Goal: Information Seeking & Learning: Learn about a topic

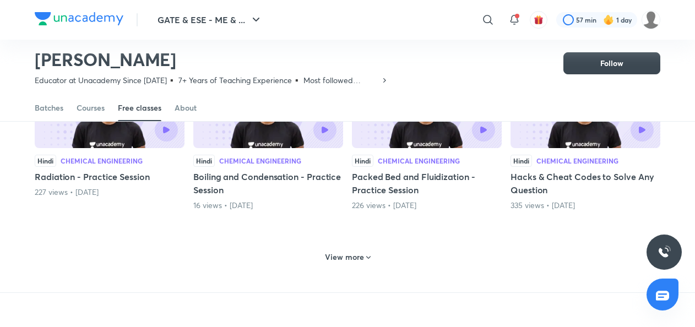
scroll to position [531, 0]
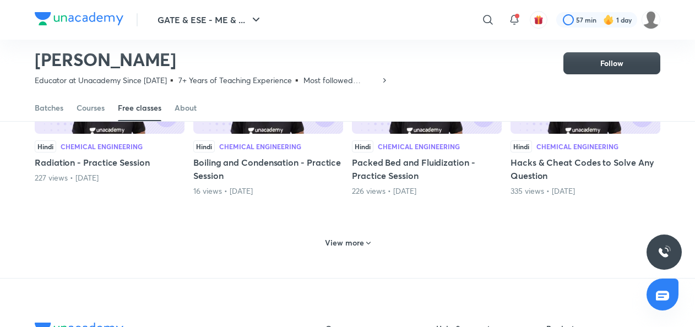
click at [361, 238] on h6 "View more" at bounding box center [344, 243] width 39 height 11
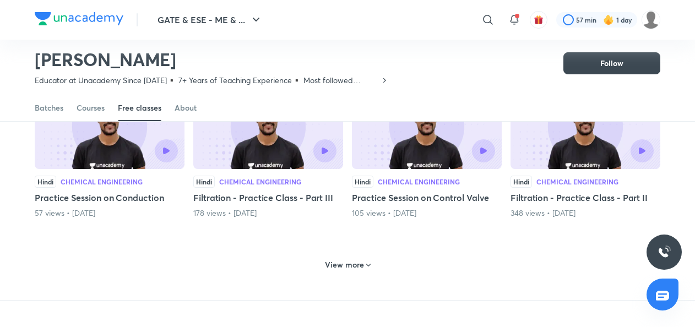
scroll to position [1035, 0]
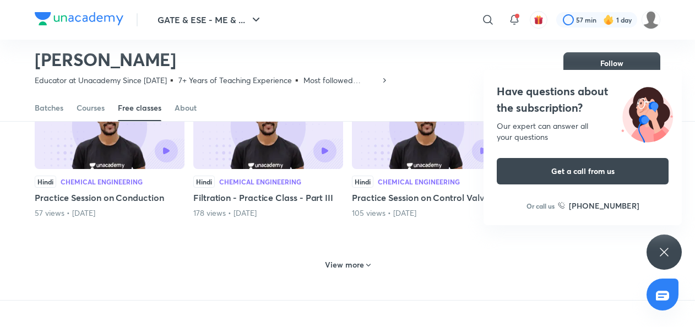
click at [670, 251] on icon at bounding box center [664, 252] width 13 height 13
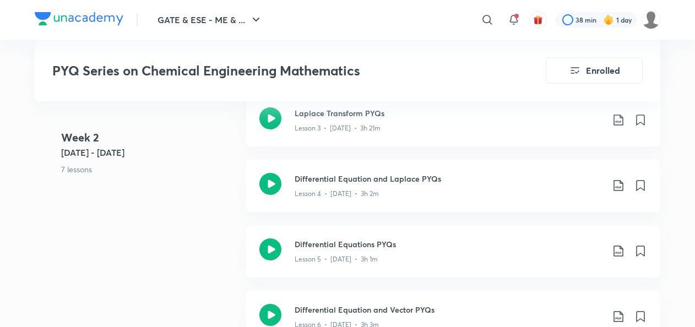
scroll to position [873, 0]
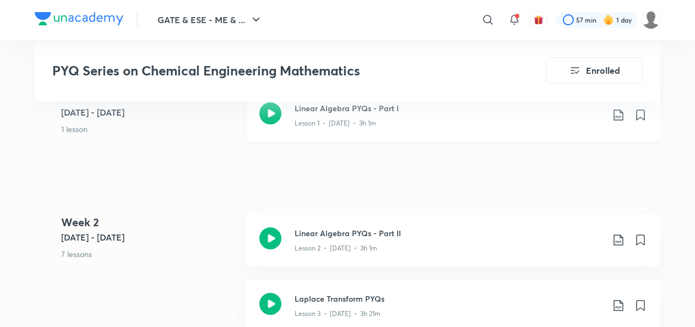
scroll to position [683, 0]
click at [339, 245] on p "Lesson 2 • Sept 11 • 3h 1m" at bounding box center [336, 248] width 83 height 10
